Goal: Information Seeking & Learning: Find specific fact

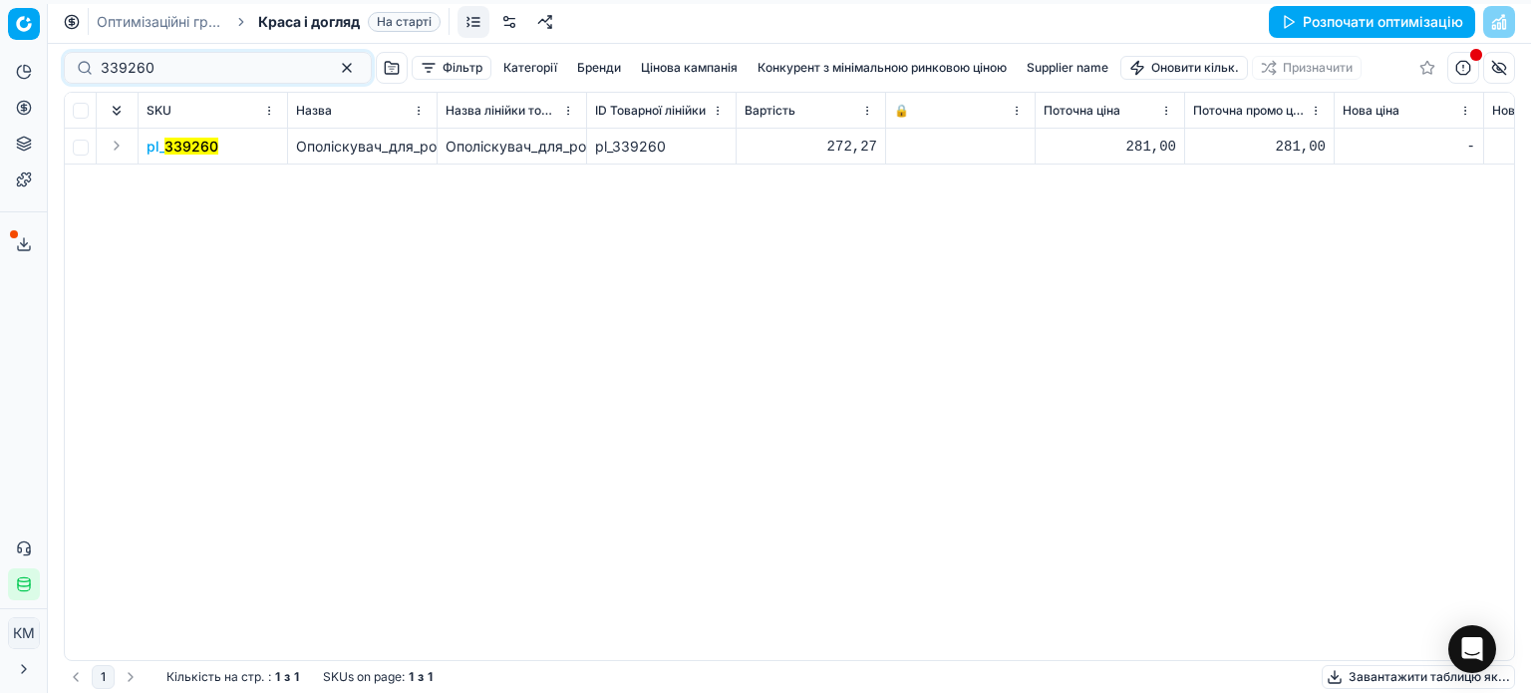
click at [35, 60] on div "Pricing platform Аналітика Цінова оптимізація Асортимент продукції Шаблони Серв…" at bounding box center [765, 346] width 1531 height 693
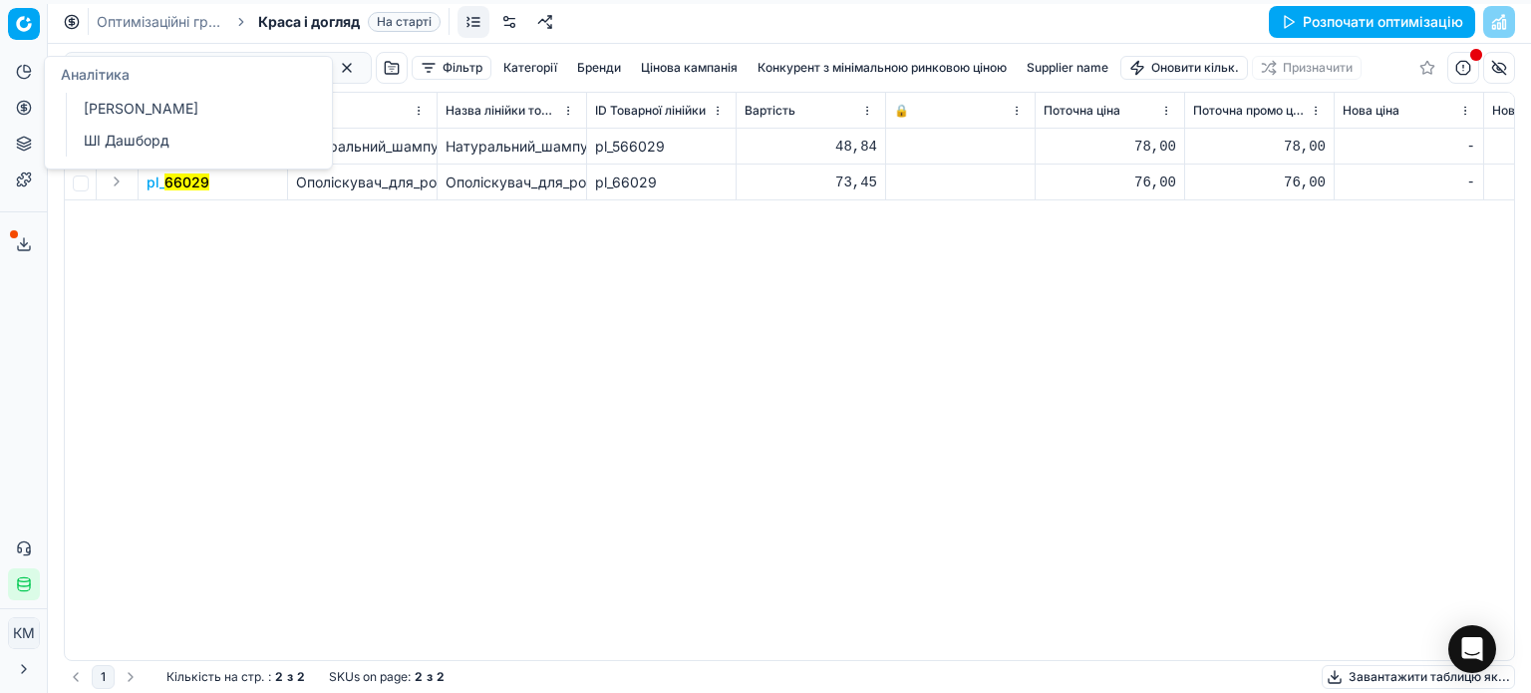
click at [355, 204] on div "pl_5 66029 Натуральний_шампунь_Mayur_від_випадіння_волосся_з_олією_аргани_200_м…" at bounding box center [789, 394] width 1449 height 531
click at [199, 180] on mark "66029" at bounding box center [186, 181] width 45 height 17
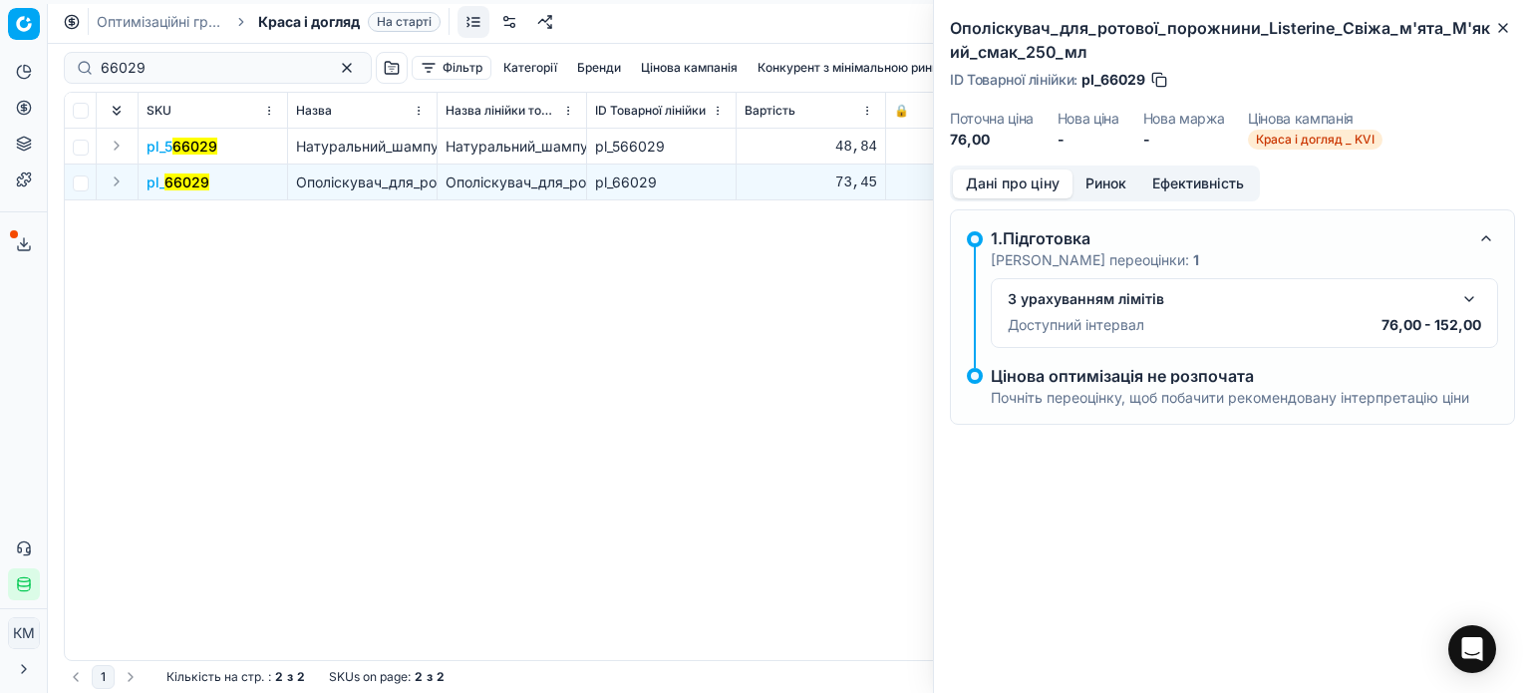
click at [1117, 189] on button "Ринок" at bounding box center [1105, 183] width 67 height 29
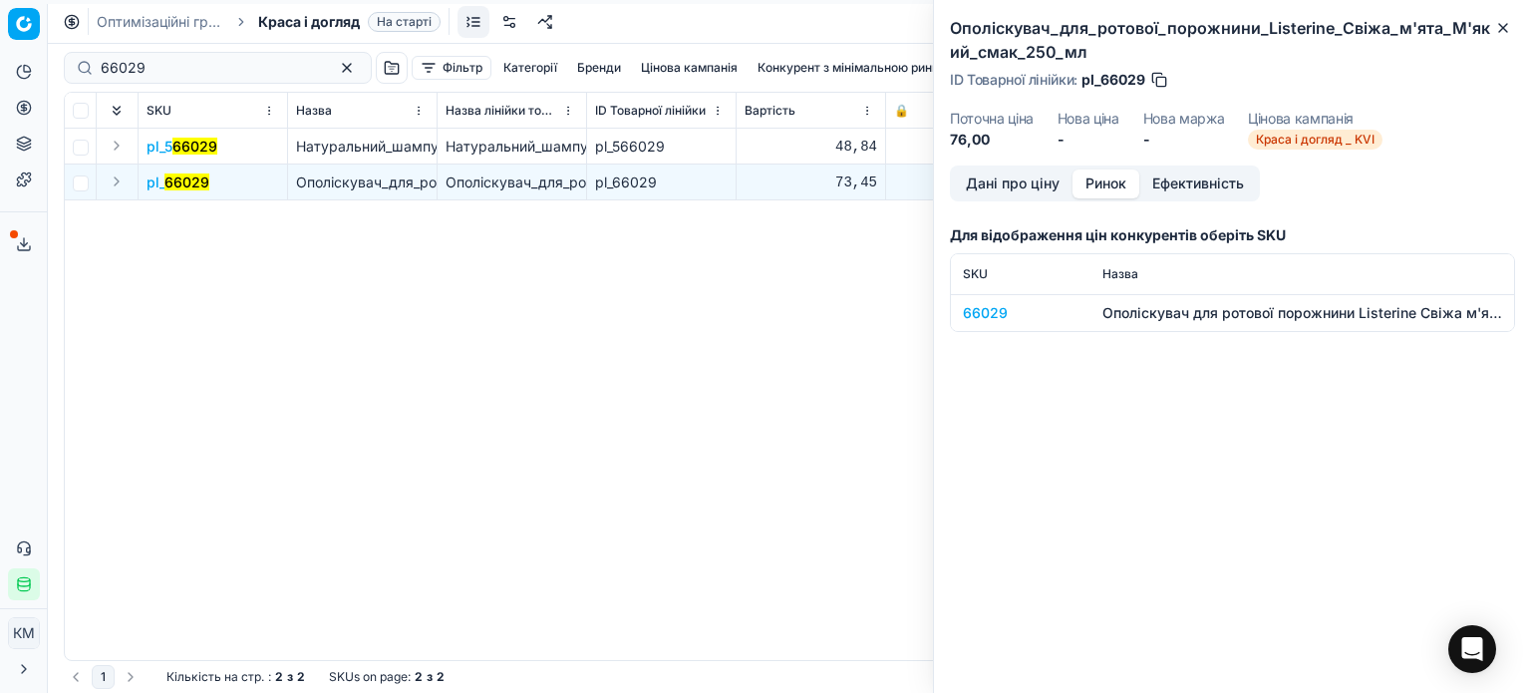
click at [980, 318] on div "66029" at bounding box center [1021, 313] width 116 height 20
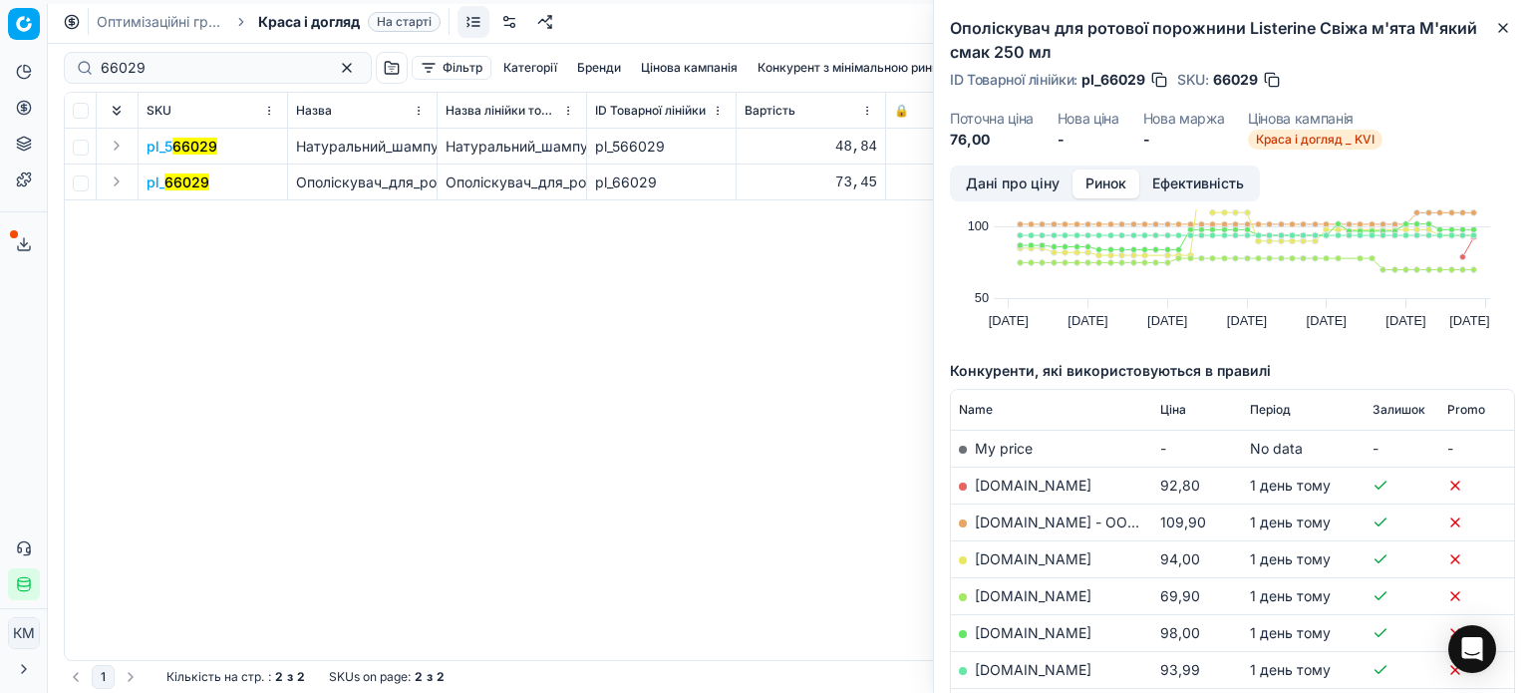
scroll to position [101, 0]
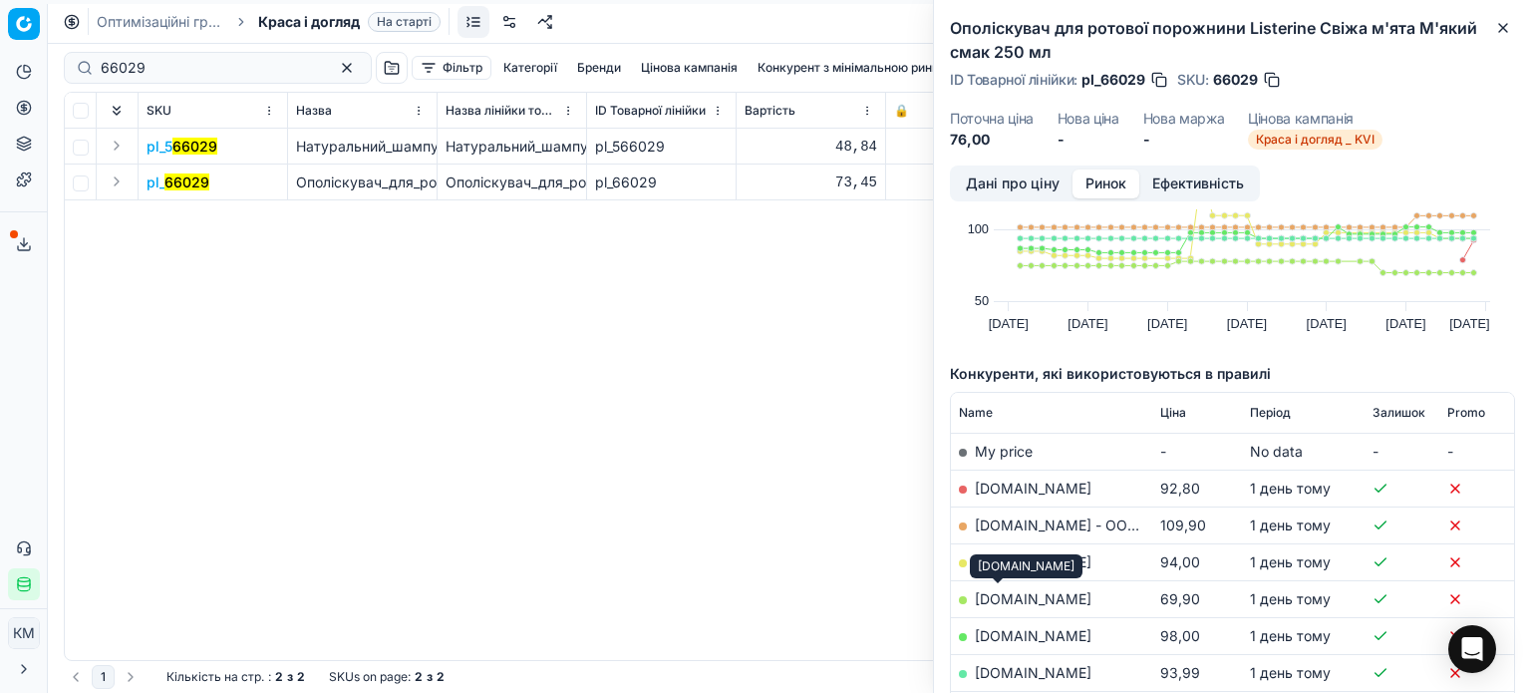
click at [1010, 598] on link "[DOMAIN_NAME]" at bounding box center [1033, 598] width 117 height 17
click at [1501, 27] on icon "button" at bounding box center [1503, 28] width 8 height 8
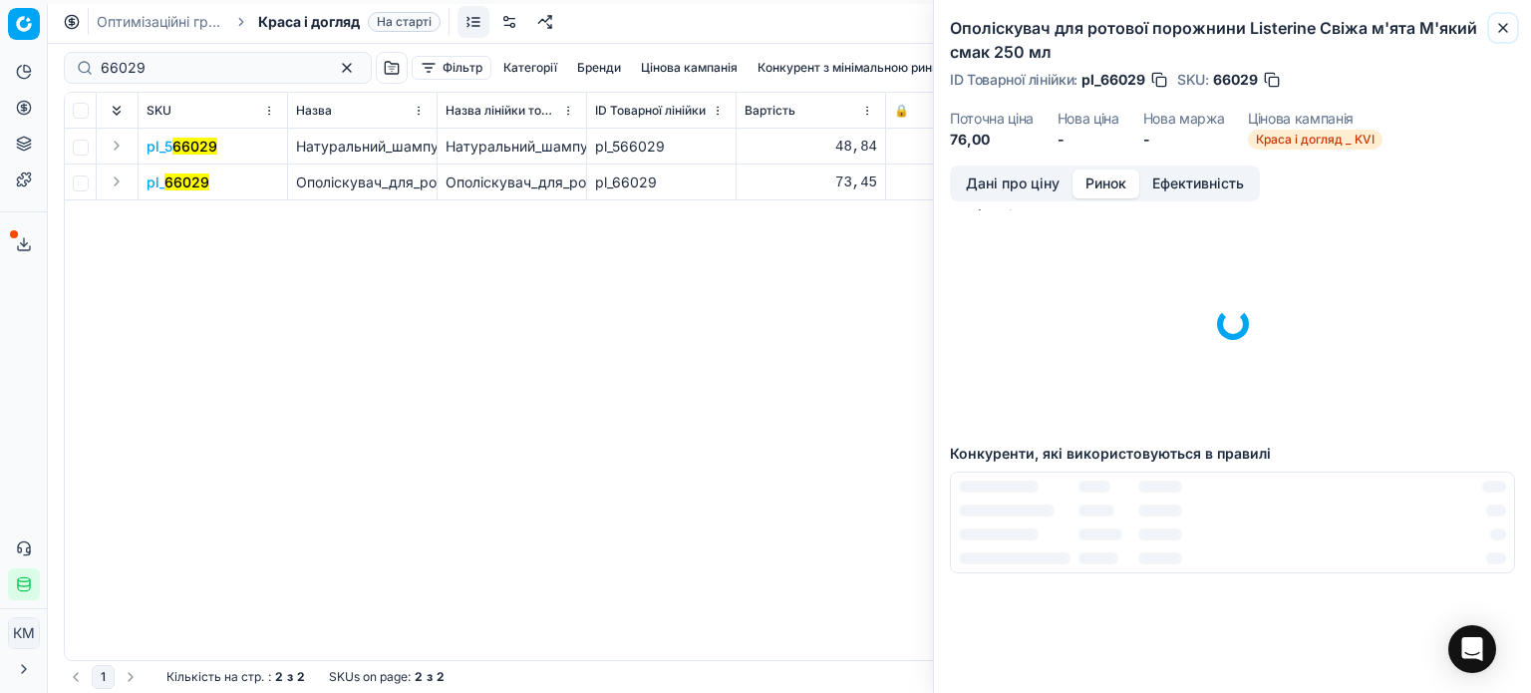
scroll to position [28, 0]
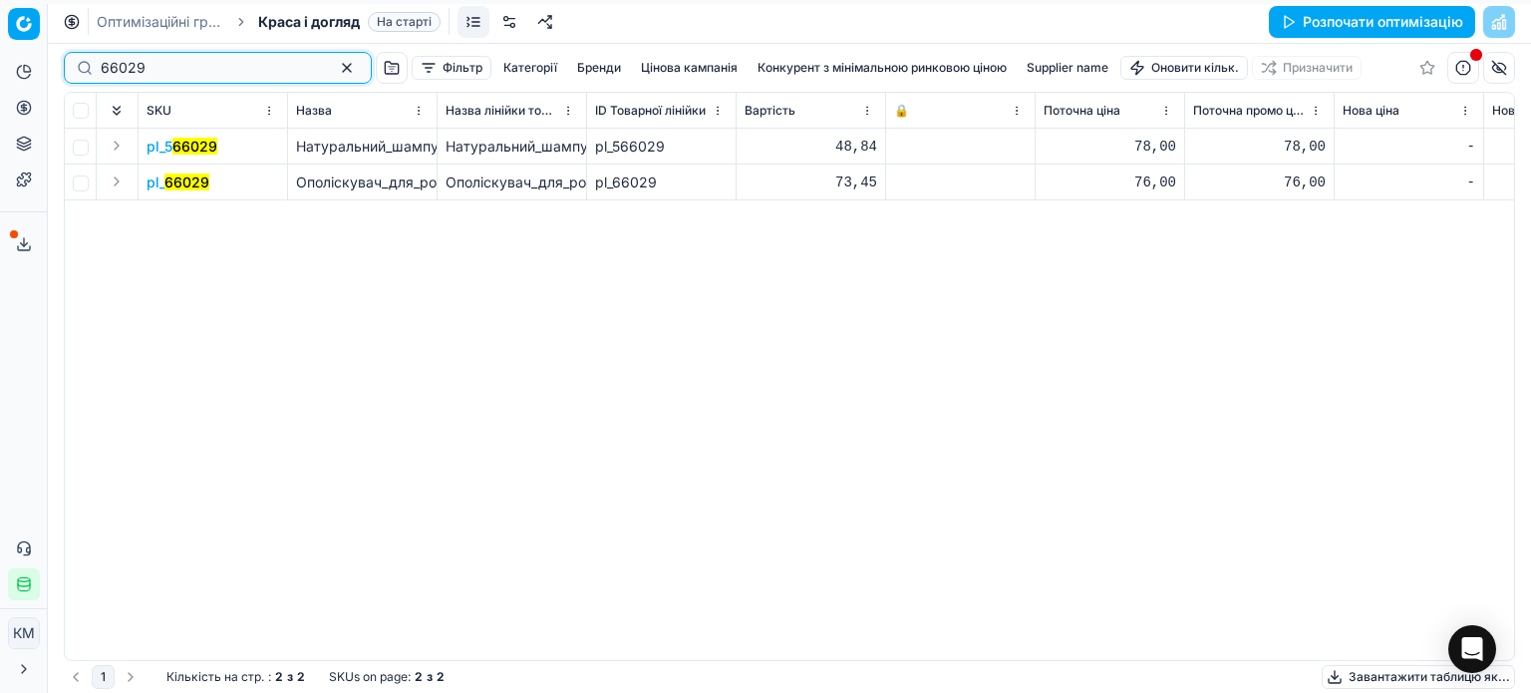
drag, startPoint x: 192, startPoint y: 58, endPoint x: 0, endPoint y: 50, distance: 192.5
click at [0, 50] on div "Pricing platform Аналітика Цінова оптимізація Асортимент продукції Шаблони Серв…" at bounding box center [765, 346] width 1531 height 693
paste input "311742"
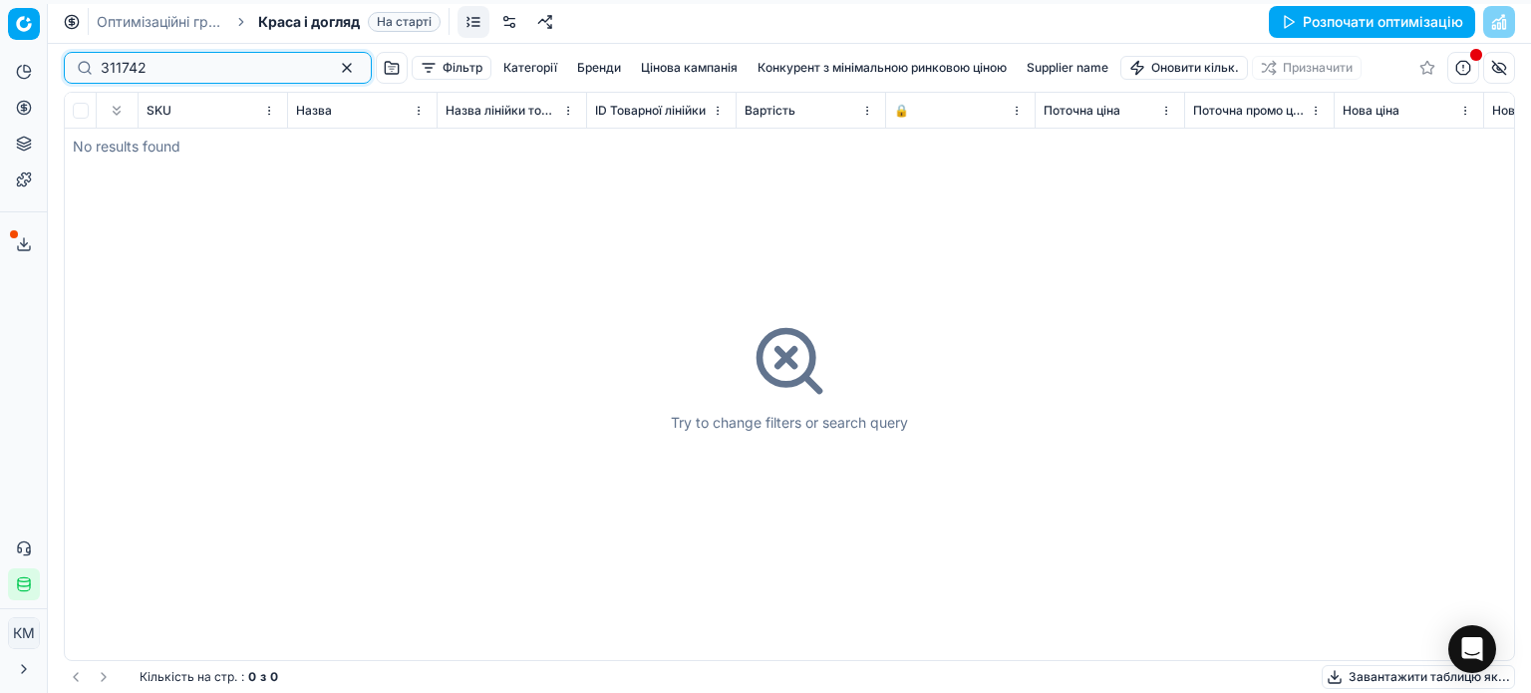
drag, startPoint x: 104, startPoint y: 64, endPoint x: 147, endPoint y: 69, distance: 44.1
click at [107, 64] on input "311742" at bounding box center [210, 68] width 218 height 20
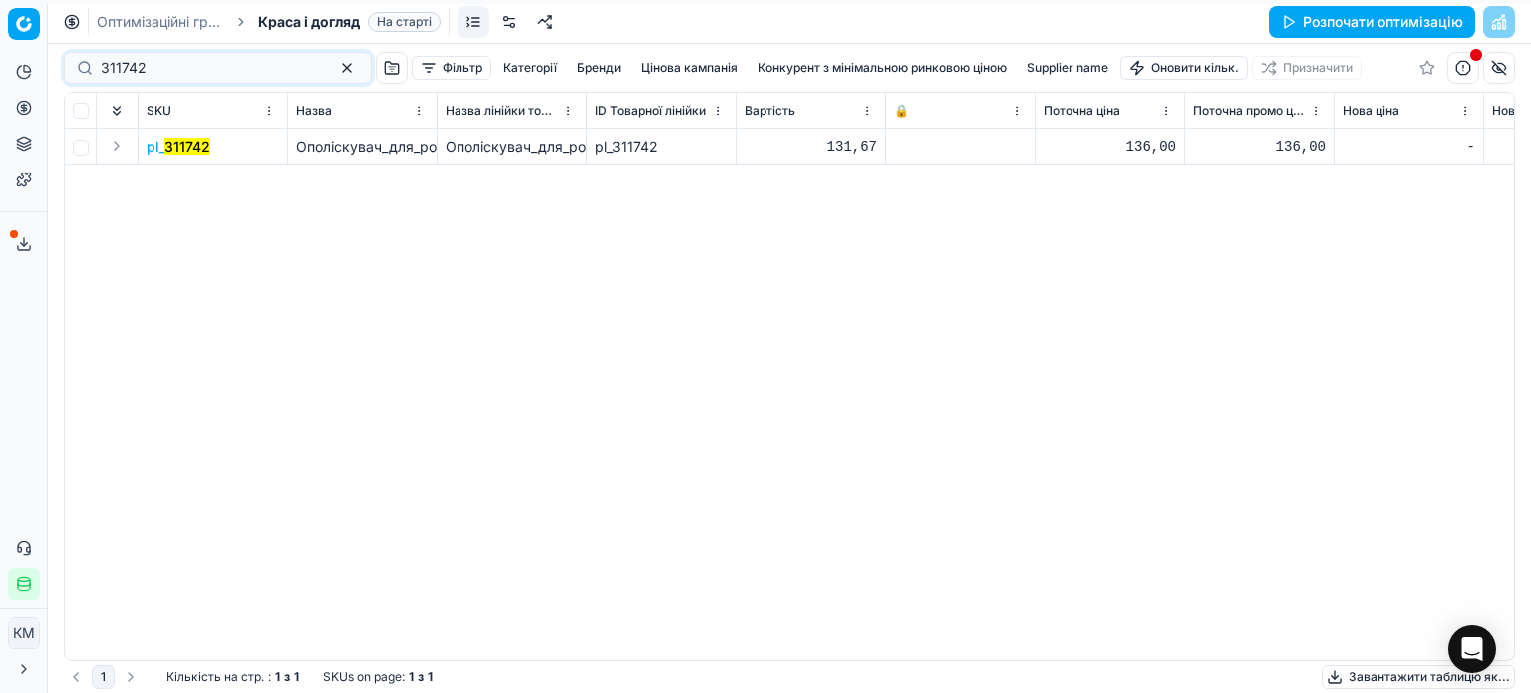
click at [191, 142] on mark "311742" at bounding box center [187, 146] width 46 height 17
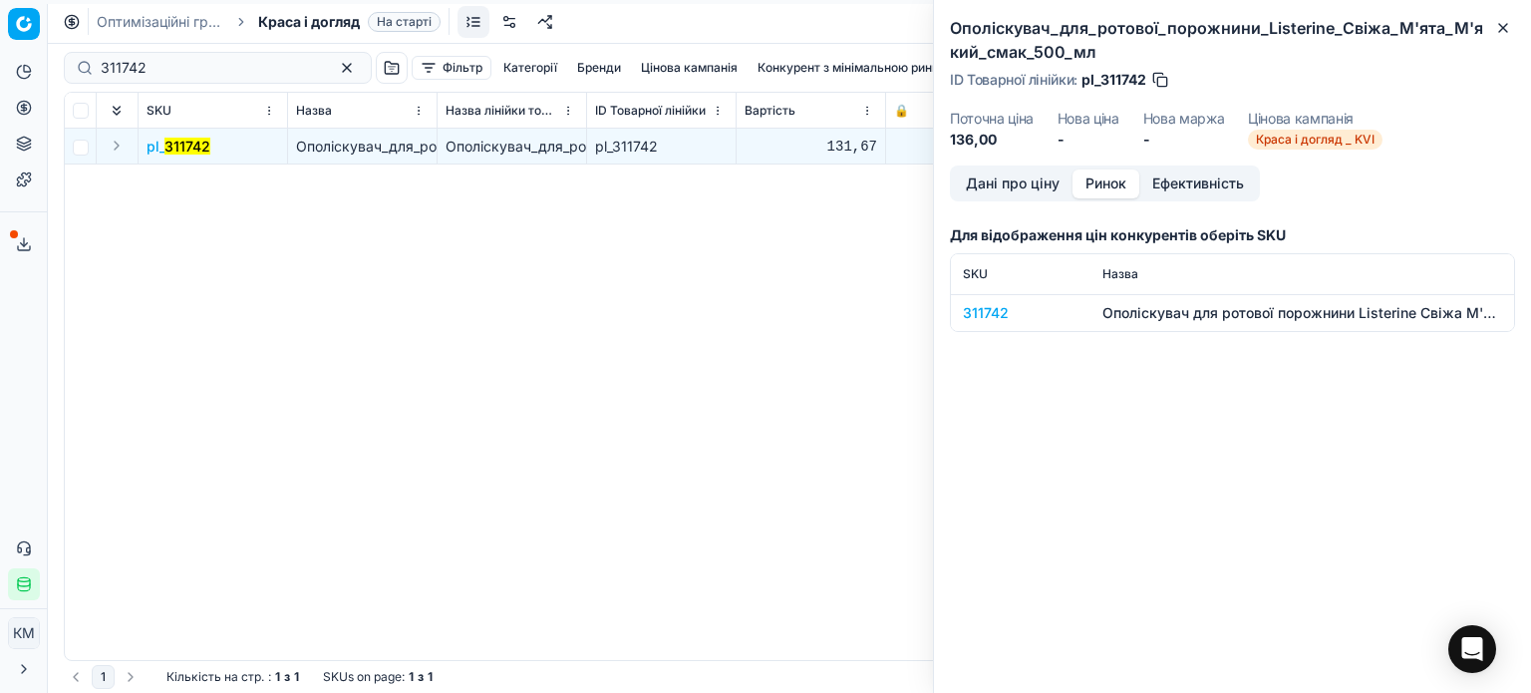
click at [1119, 185] on button "Ринок" at bounding box center [1105, 183] width 67 height 29
click at [989, 310] on div "311742" at bounding box center [1021, 313] width 116 height 20
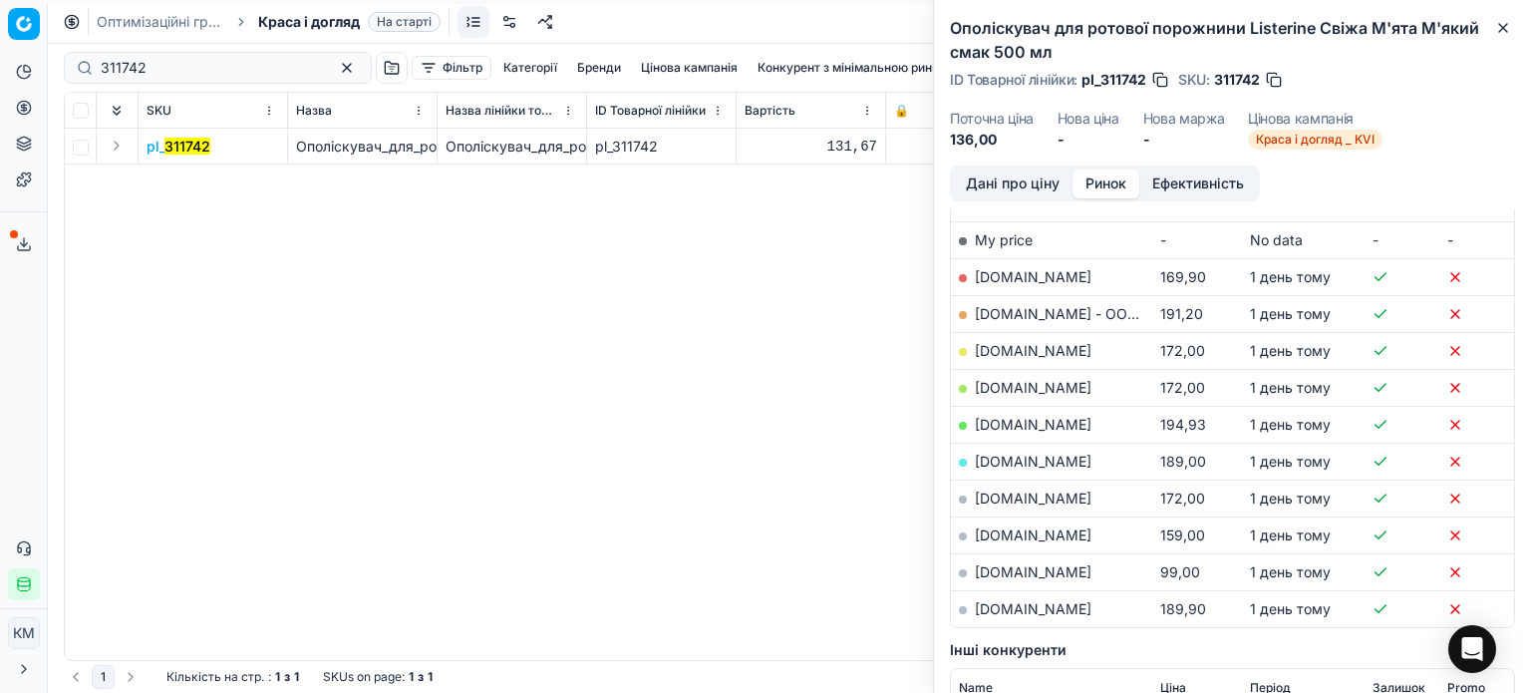
scroll to position [399, 0]
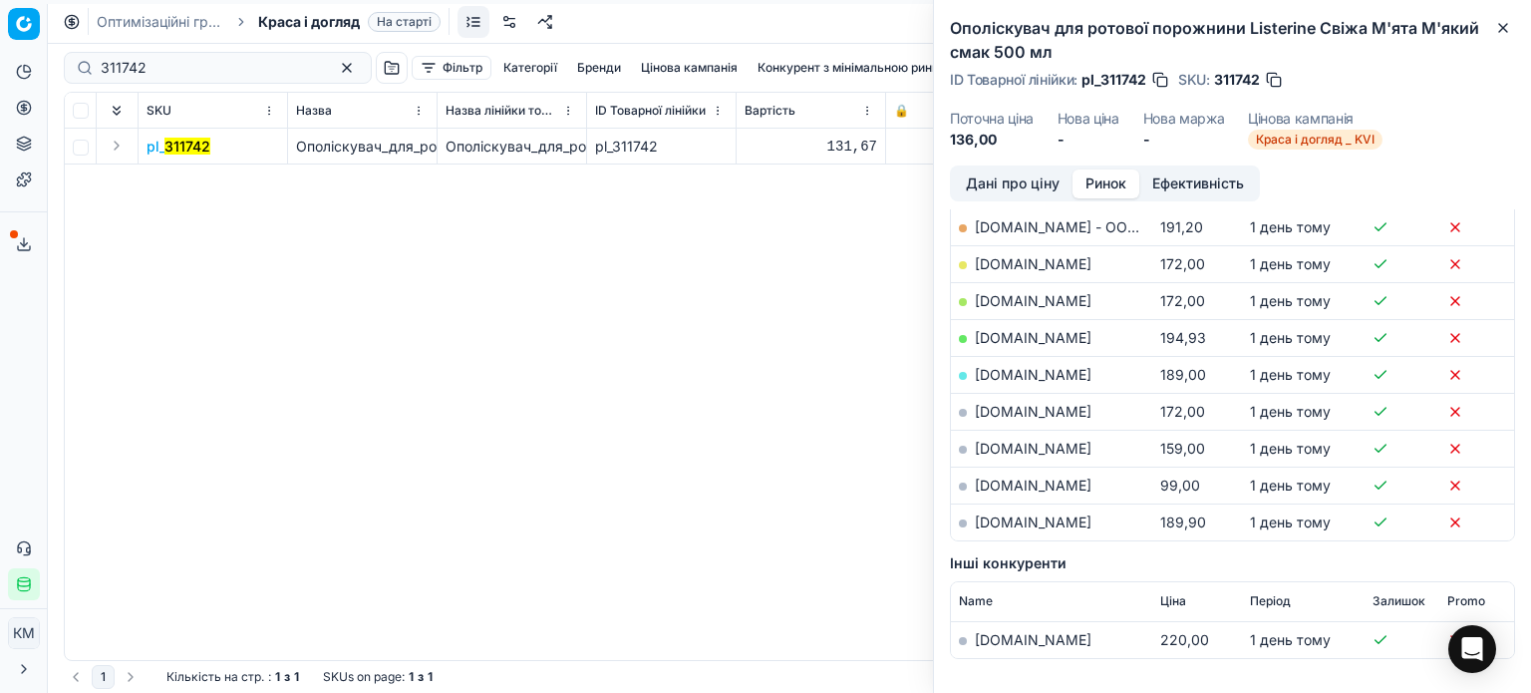
click at [1008, 481] on link "[DOMAIN_NAME]" at bounding box center [1033, 484] width 117 height 17
click at [1497, 27] on icon "button" at bounding box center [1503, 28] width 16 height 16
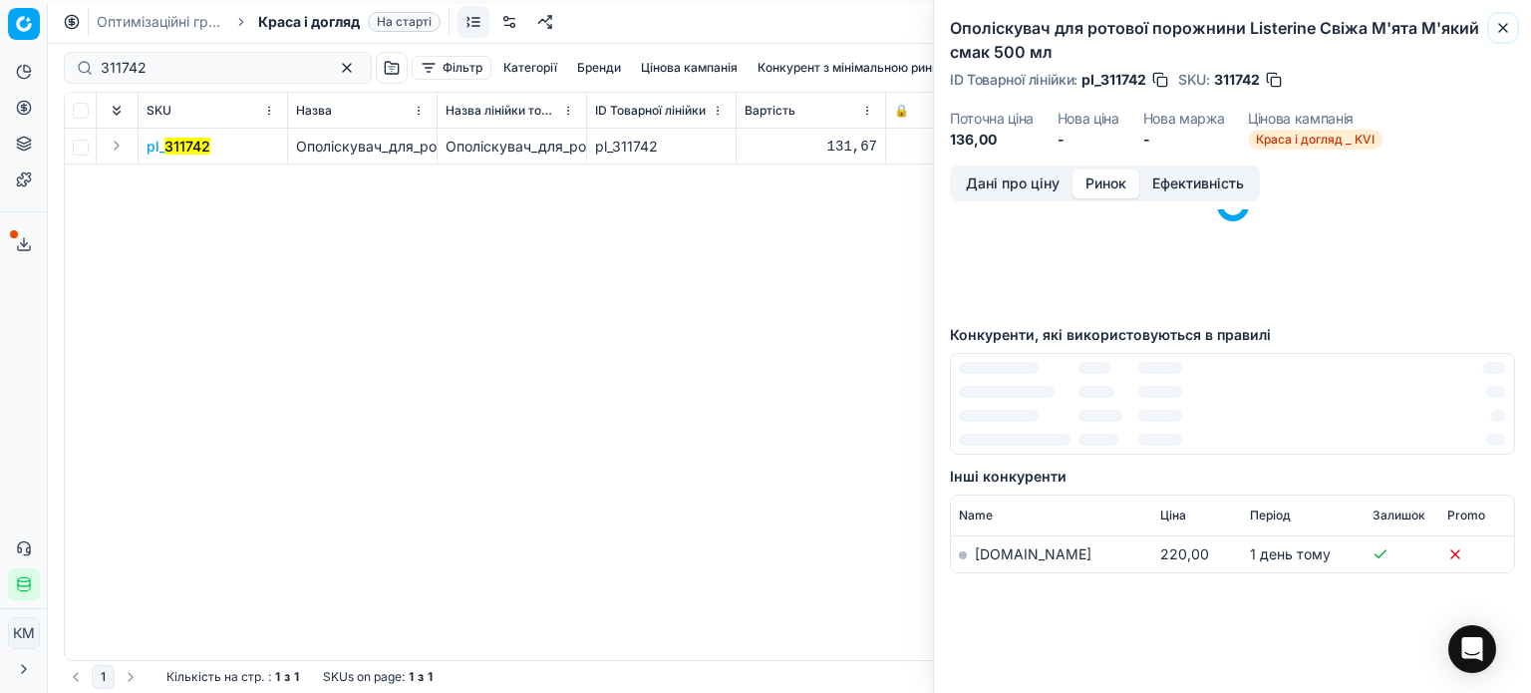
scroll to position [145, 0]
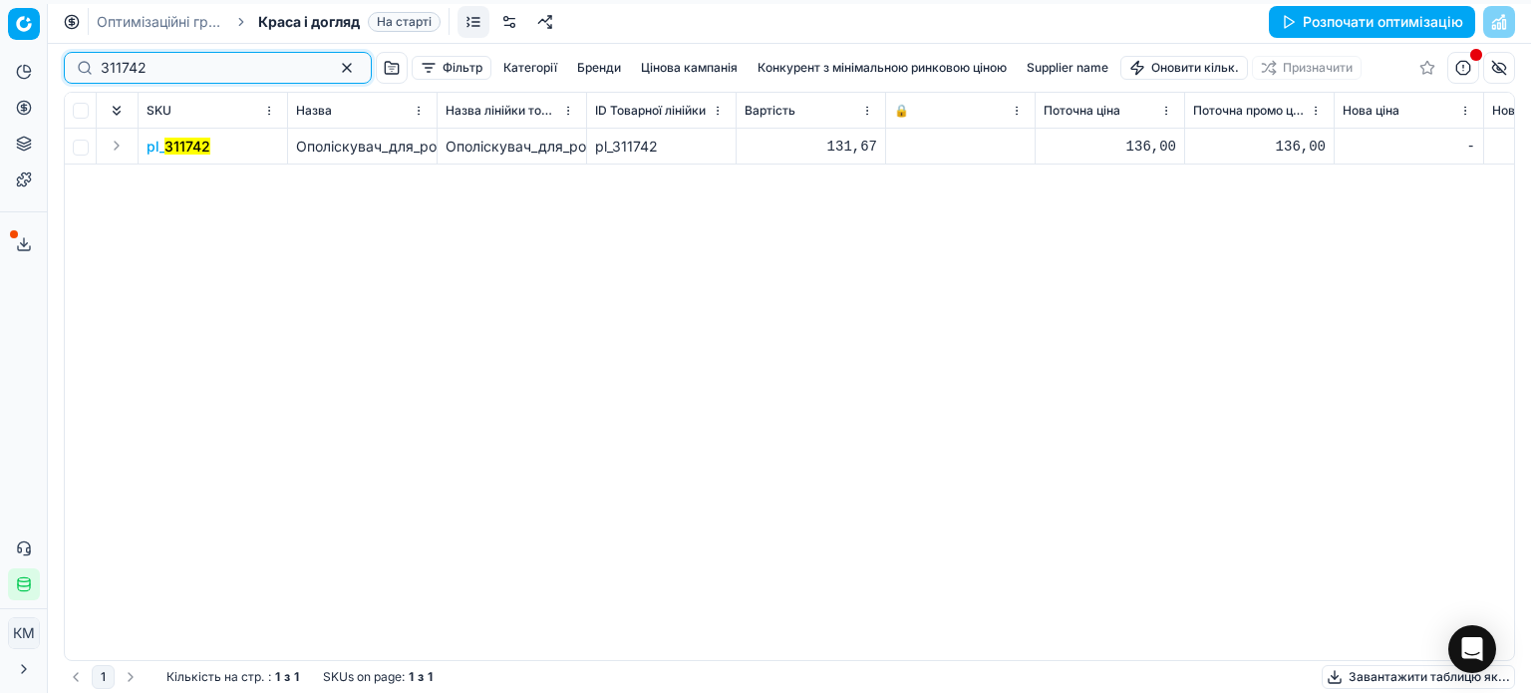
drag, startPoint x: 190, startPoint y: 74, endPoint x: 26, endPoint y: 67, distance: 164.6
click at [27, 68] on div "Pricing platform Аналітика Цінова оптимізація Асортимент продукції Шаблони Серв…" at bounding box center [765, 346] width 1531 height 693
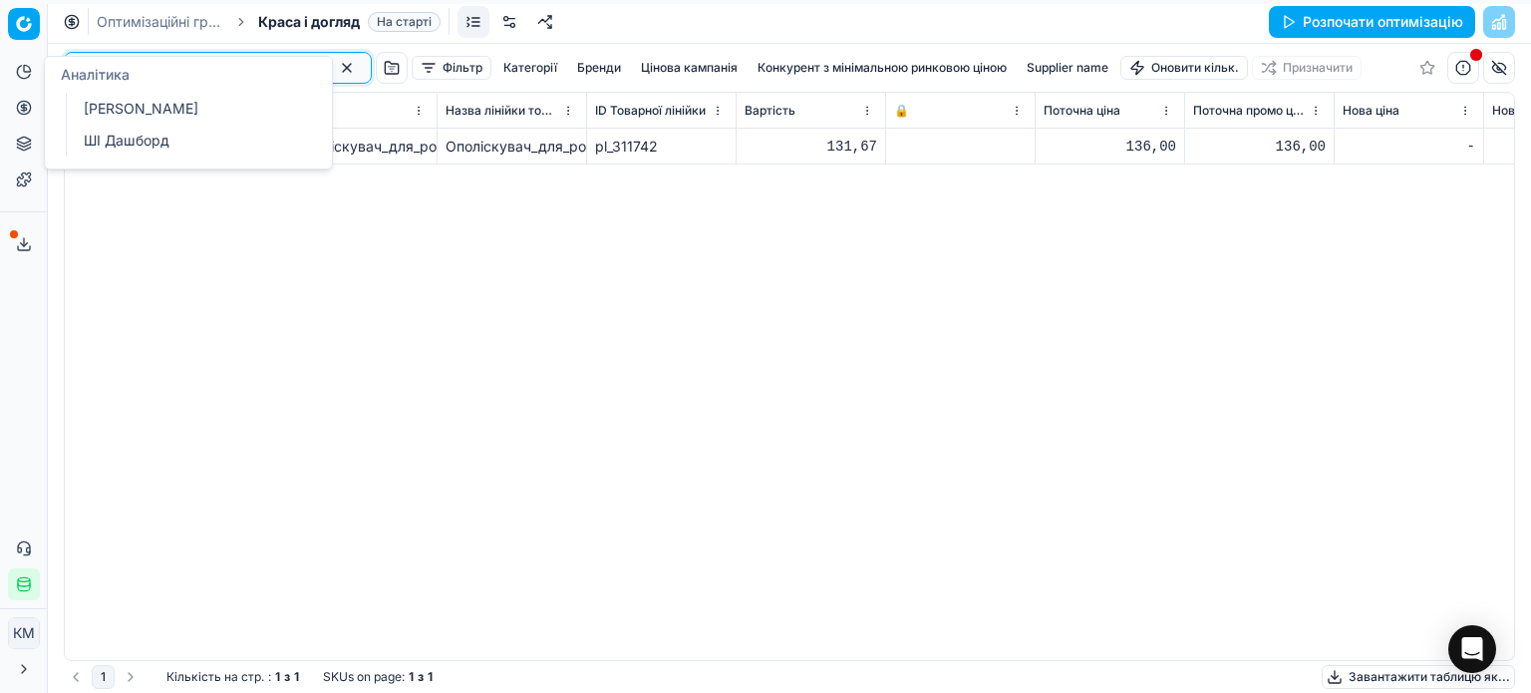
paste input "277304"
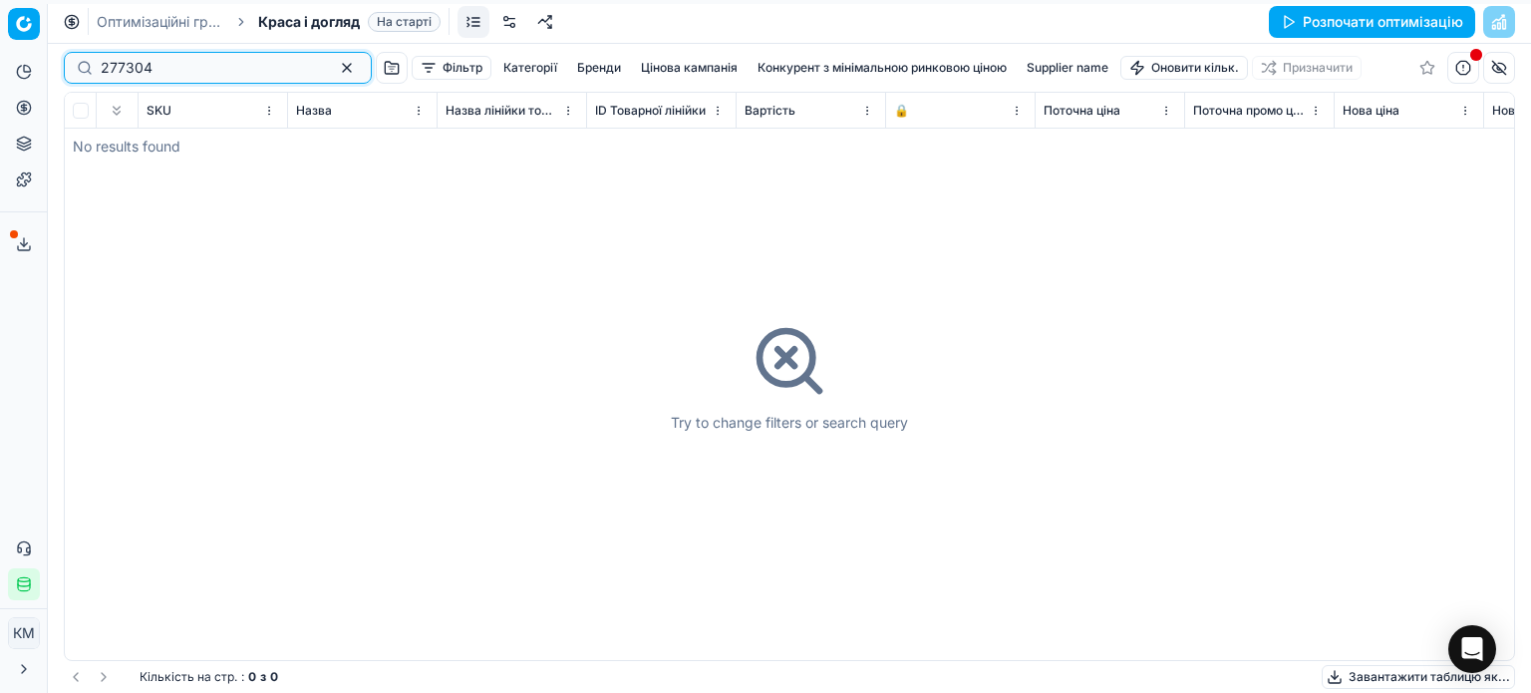
click at [108, 67] on input "277304" at bounding box center [210, 68] width 218 height 20
type input "277304"
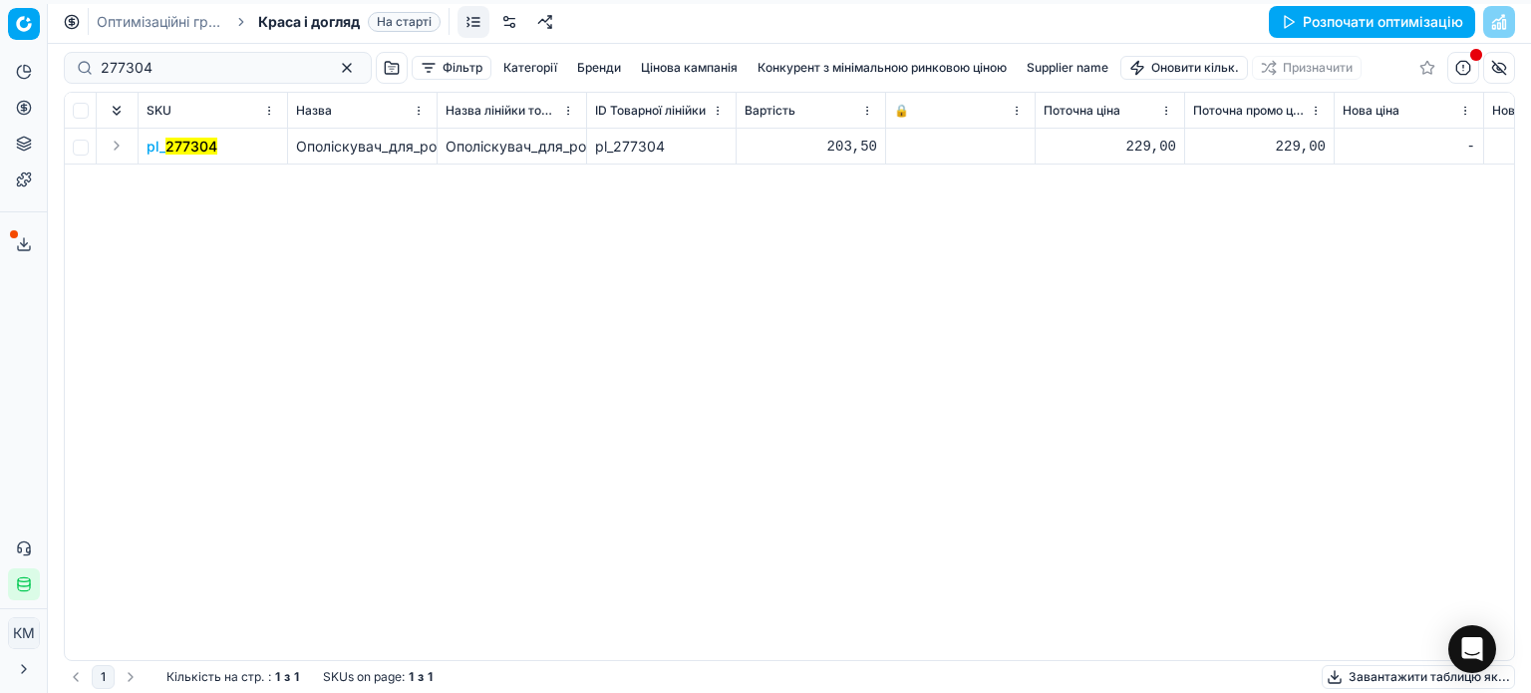
click at [200, 146] on mark "277304" at bounding box center [191, 146] width 52 height 17
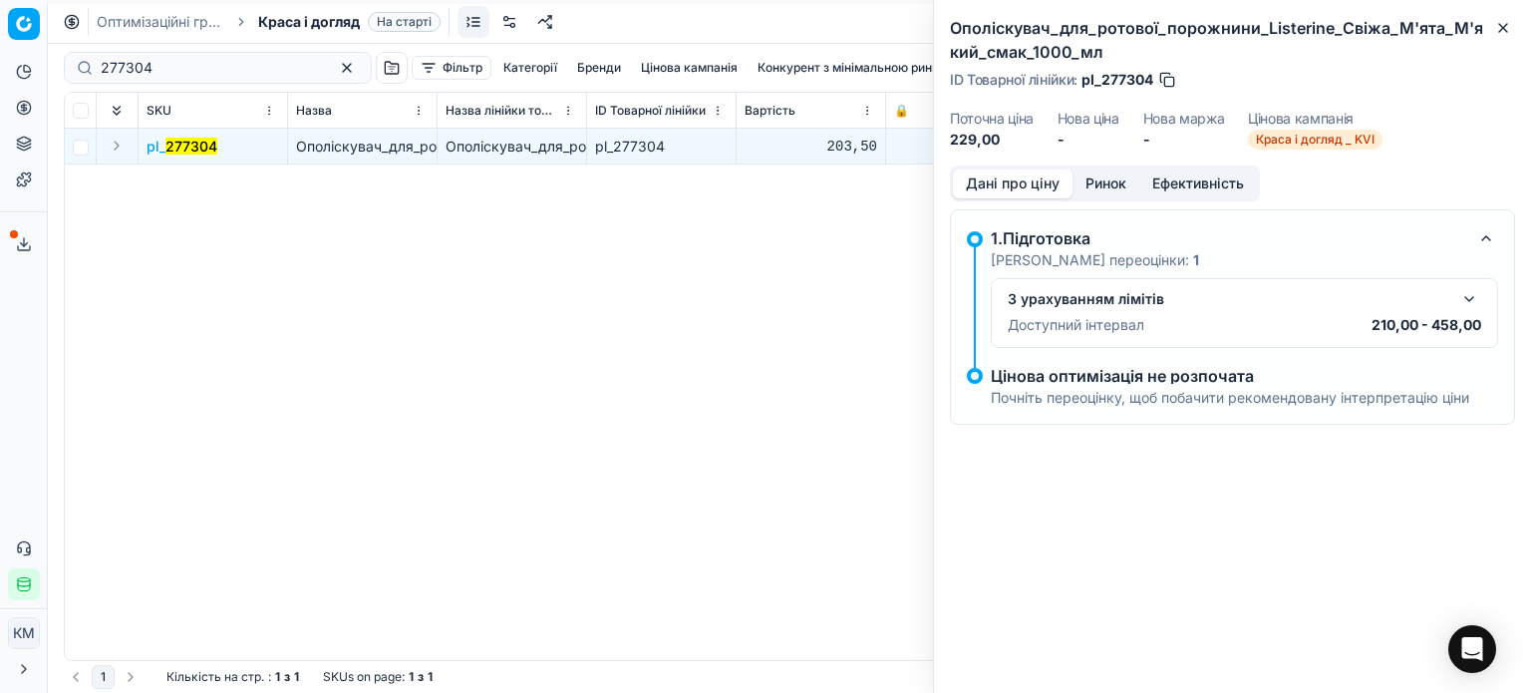
click at [1112, 178] on button "Ринок" at bounding box center [1105, 183] width 67 height 29
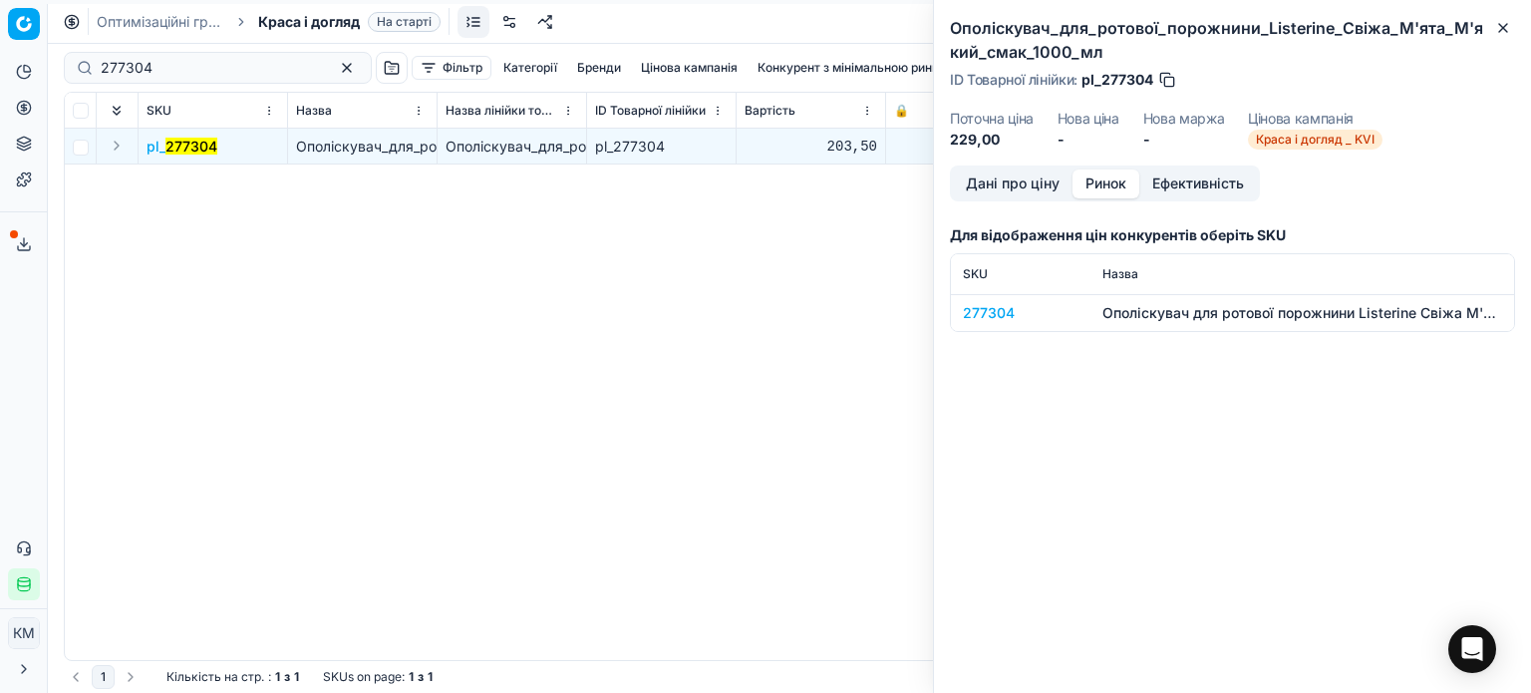
click at [998, 312] on div "277304" at bounding box center [1021, 313] width 116 height 20
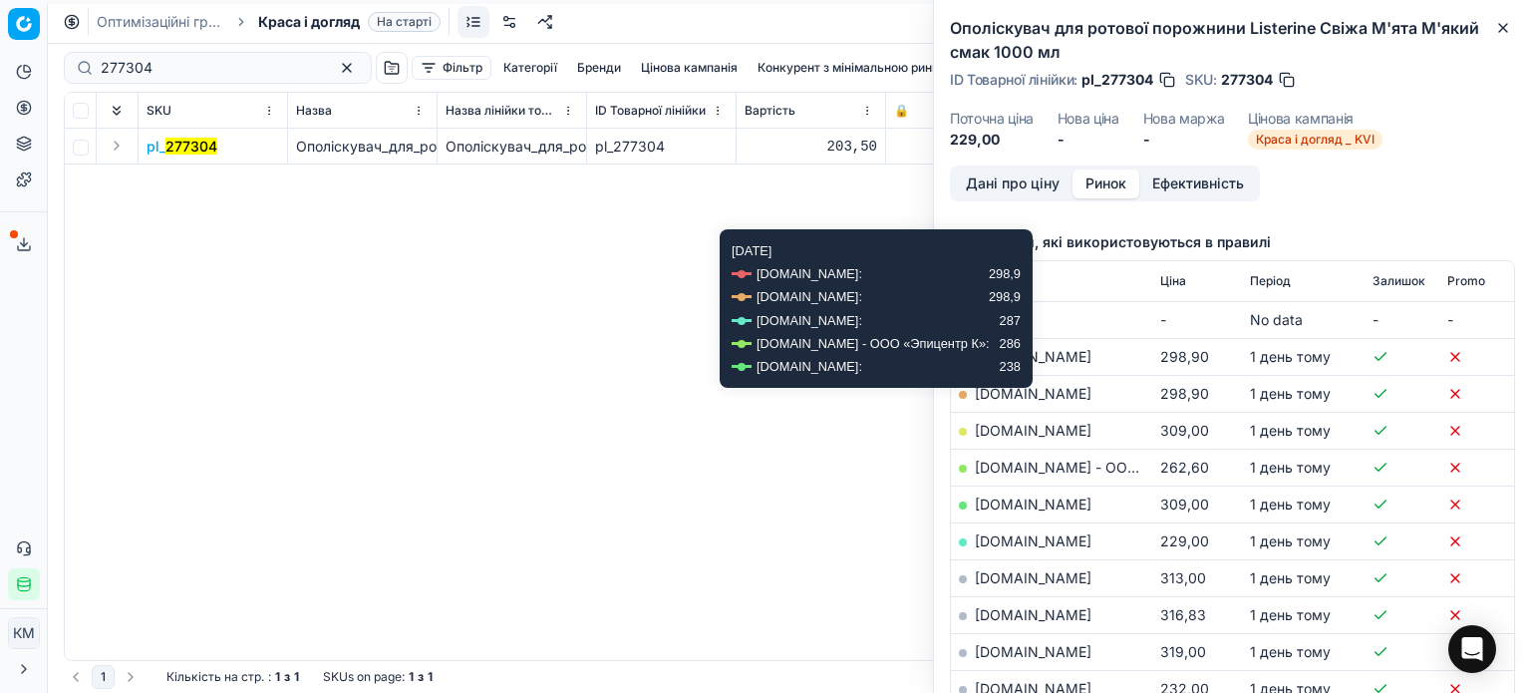
scroll to position [299, 0]
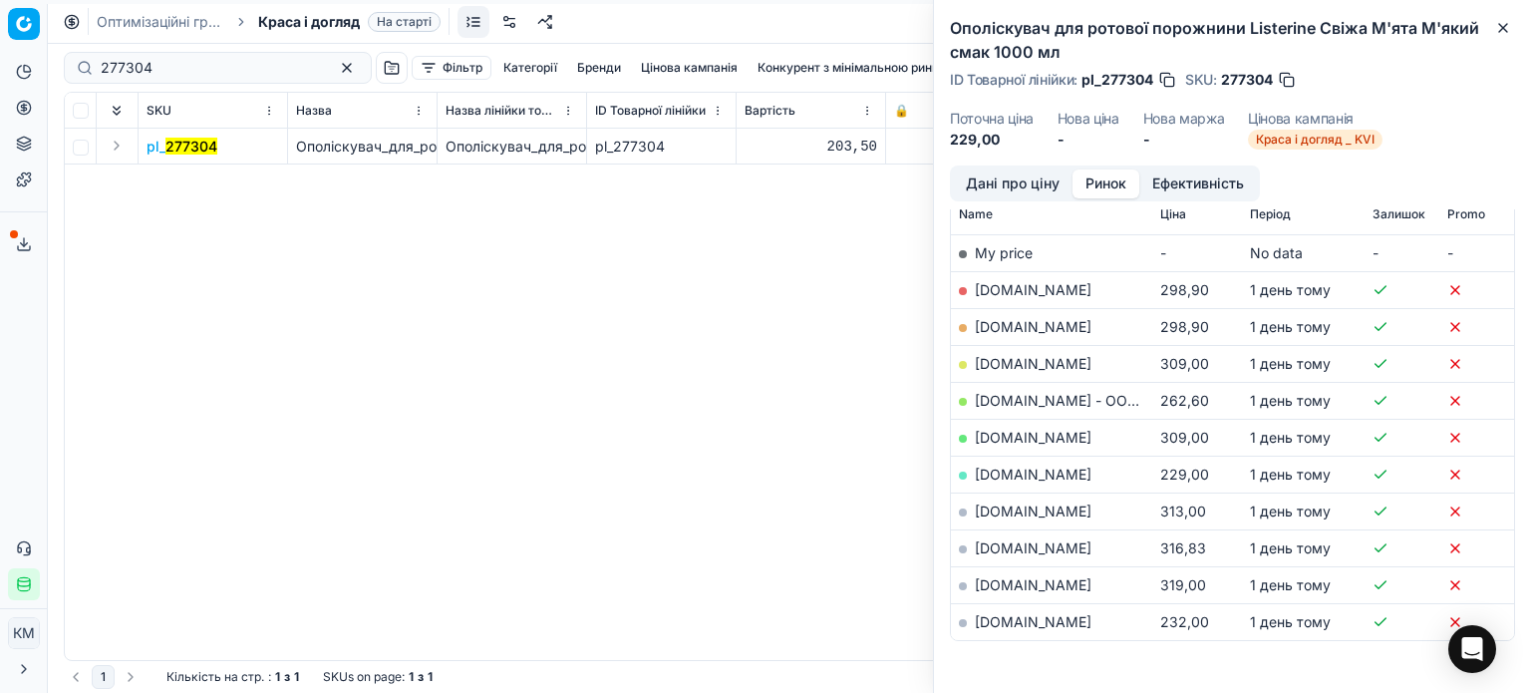
click at [1008, 474] on link "[DOMAIN_NAME]" at bounding box center [1033, 473] width 117 height 17
click at [1509, 31] on icon "button" at bounding box center [1503, 28] width 16 height 16
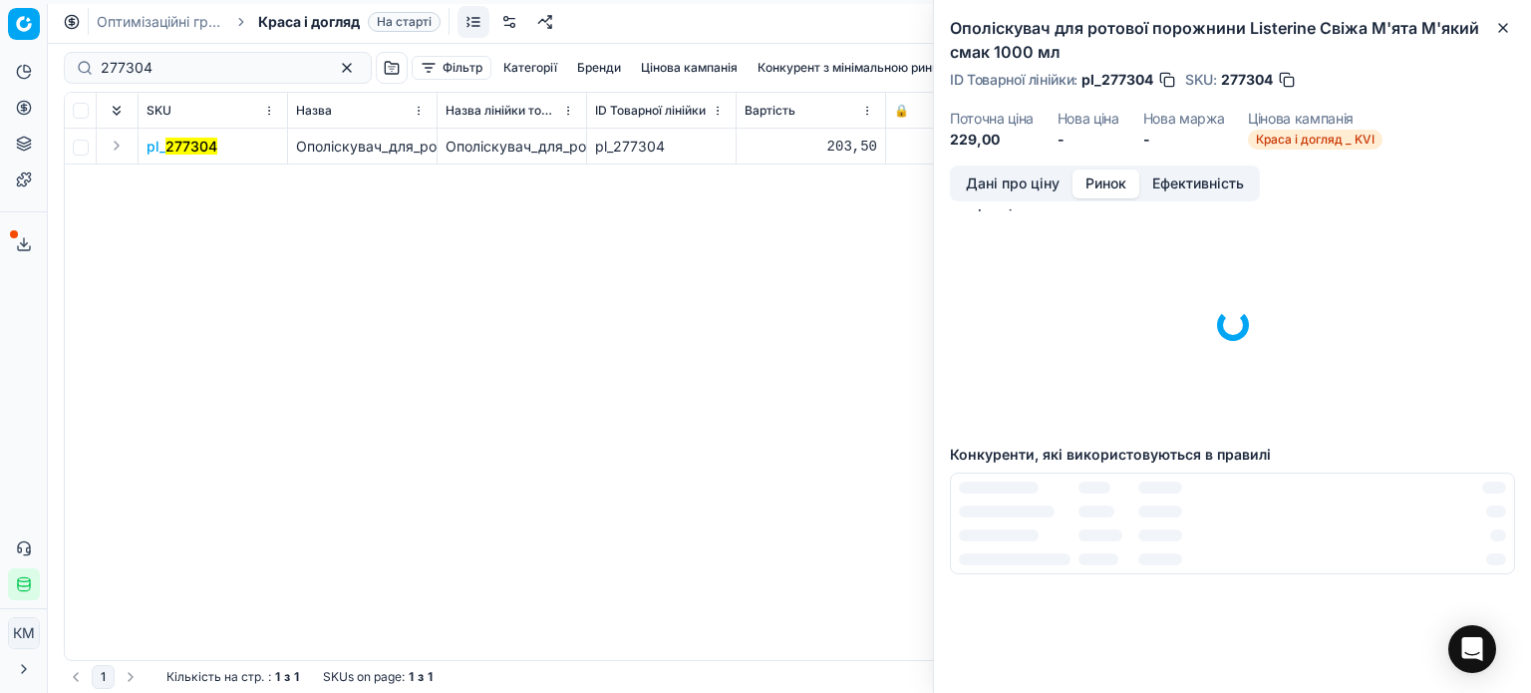
scroll to position [0, 0]
